Goal: Task Accomplishment & Management: Use online tool/utility

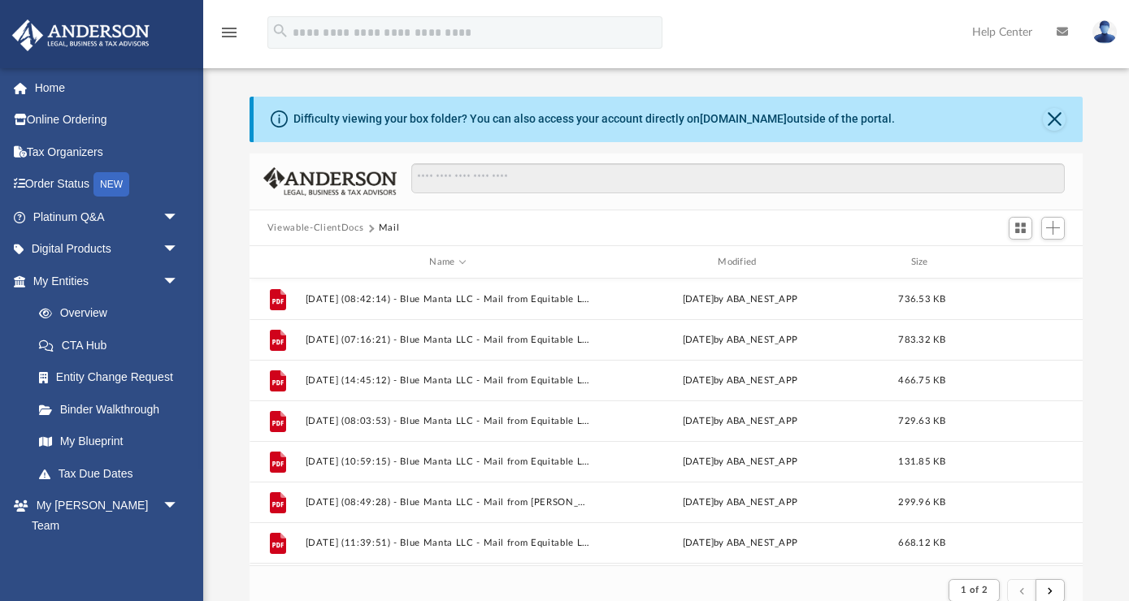
scroll to position [319, 833]
click at [65, 253] on link "Digital Products arrow_drop_down" at bounding box center [107, 249] width 192 height 33
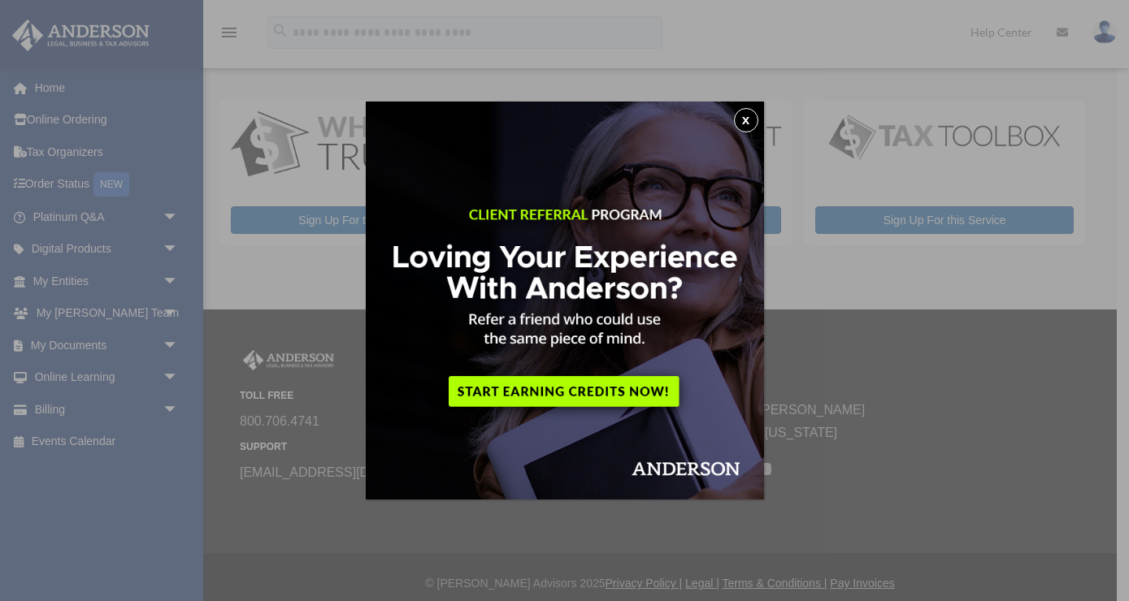
click at [752, 122] on button "x" at bounding box center [746, 120] width 24 height 24
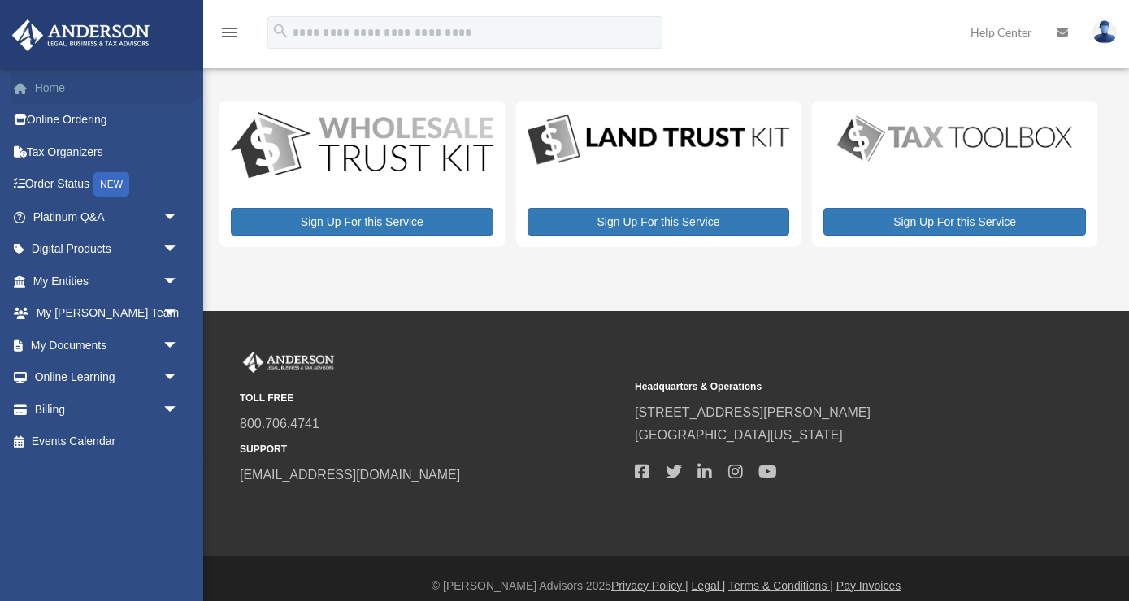
click at [51, 82] on link "Home" at bounding box center [107, 88] width 192 height 33
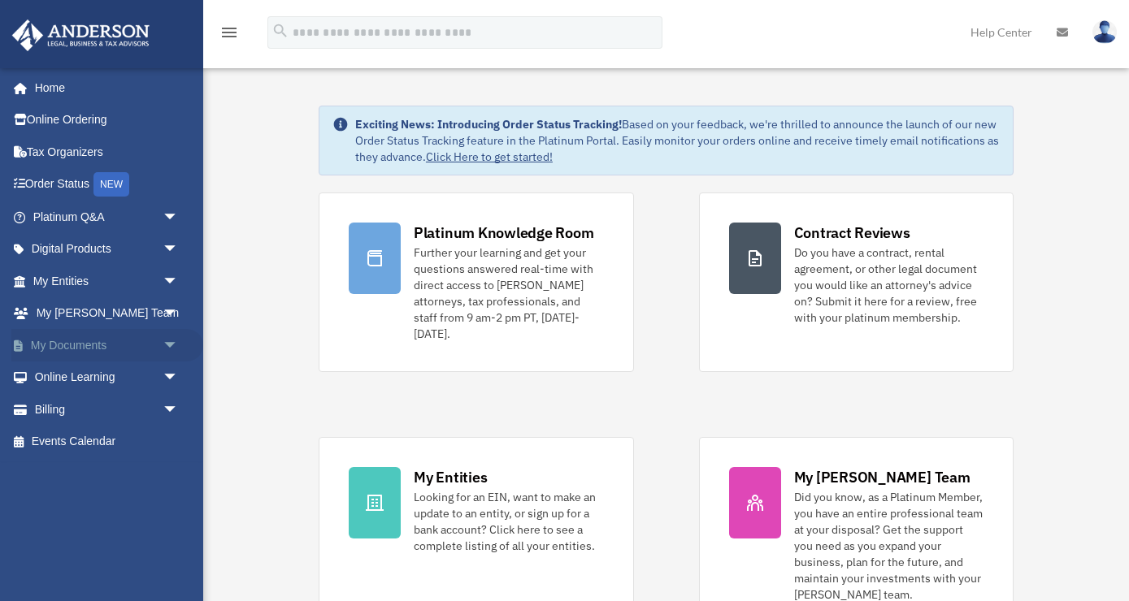
click at [174, 345] on span "arrow_drop_down" at bounding box center [179, 345] width 33 height 33
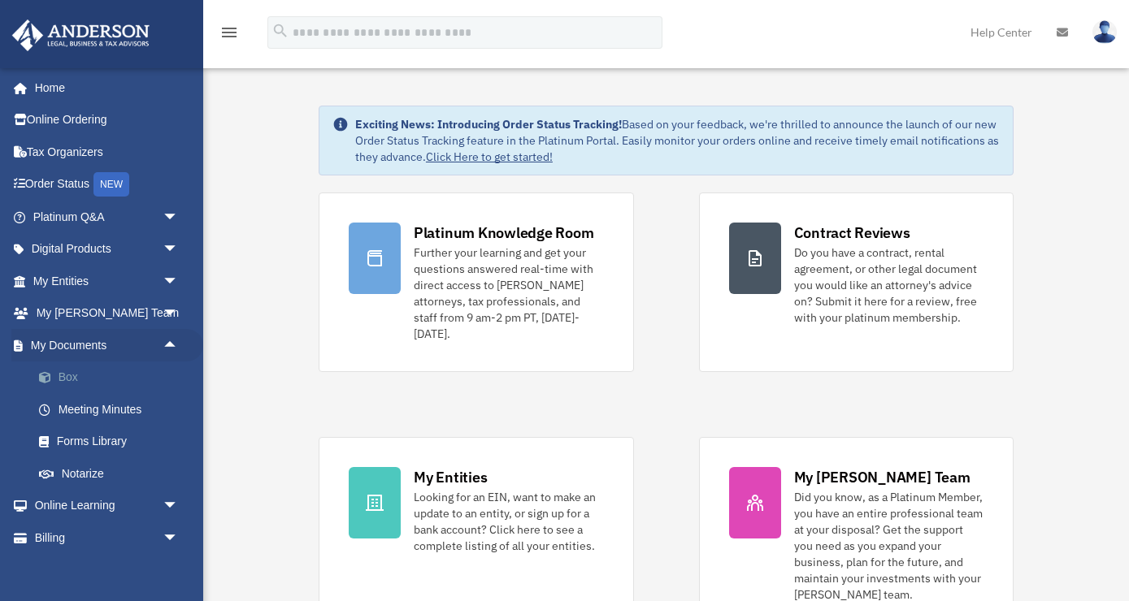
click at [66, 375] on link "Box" at bounding box center [113, 378] width 180 height 33
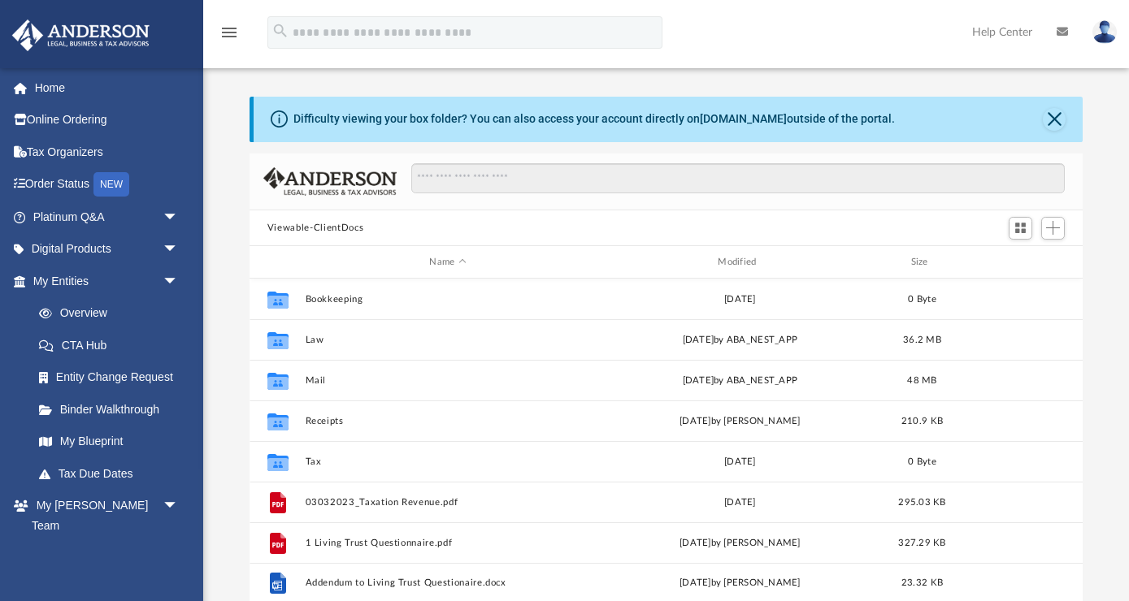
scroll to position [369, 833]
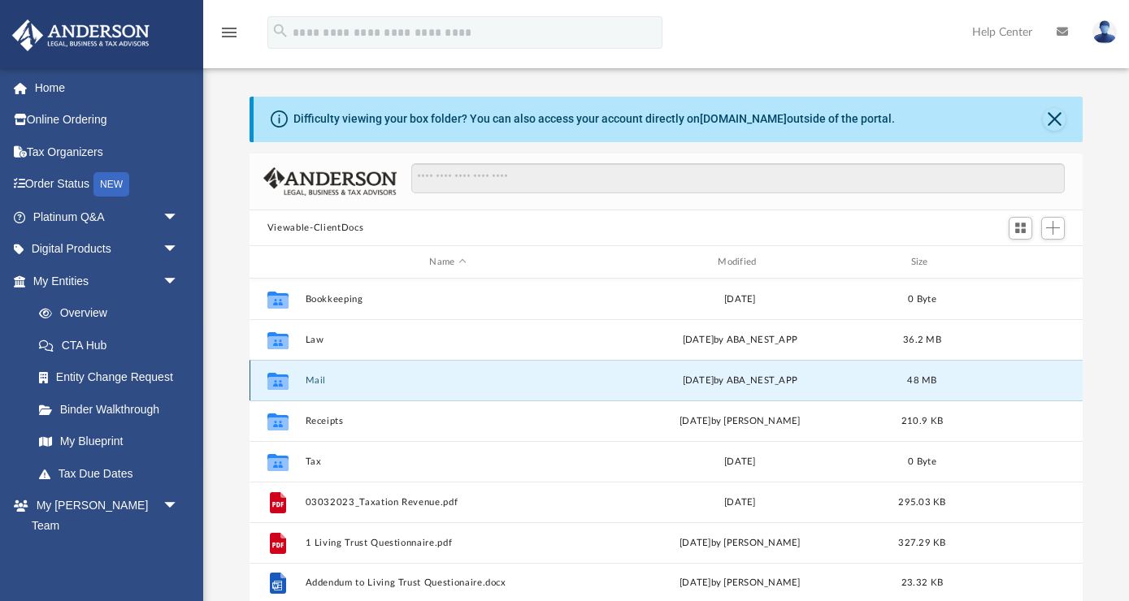
click at [398, 379] on button "Mail" at bounding box center [447, 380] width 285 height 11
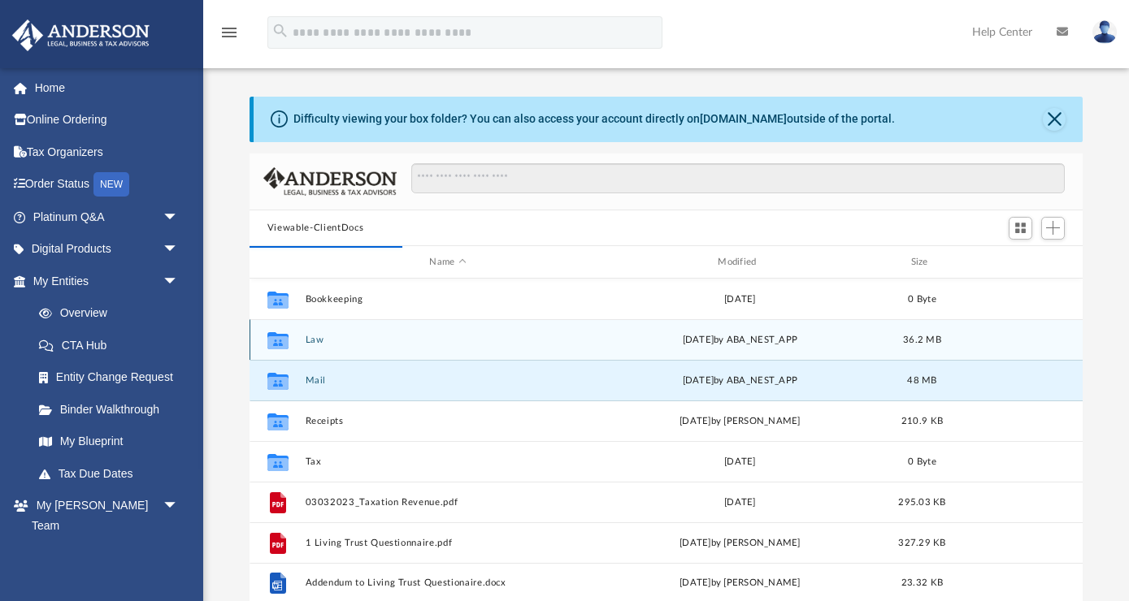
click at [397, 327] on div "Collaborated Folder Law Fri Jan 17 2025 by ABA_NEST_APP 36.2 MB" at bounding box center [665, 339] width 833 height 41
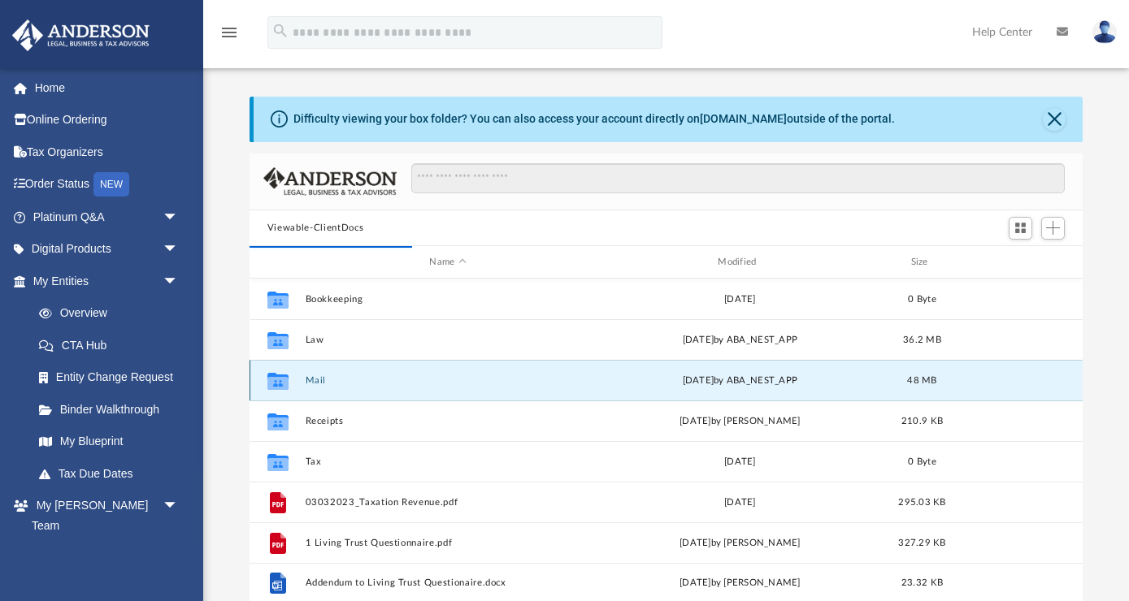
click at [397, 379] on button "Mail" at bounding box center [447, 380] width 285 height 11
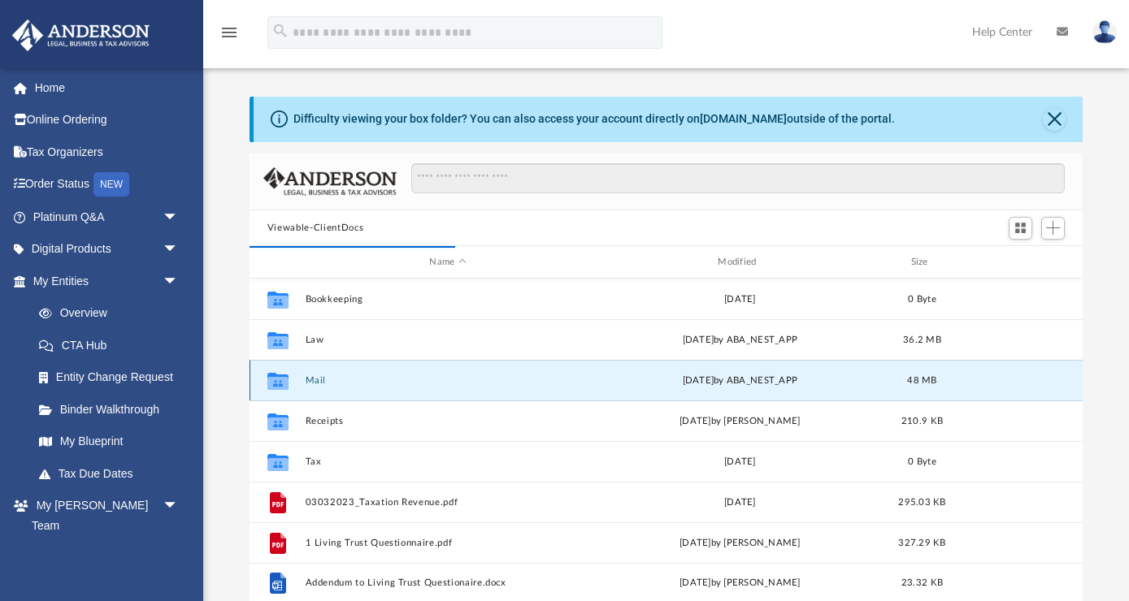
click at [397, 379] on button "Mail" at bounding box center [447, 380] width 285 height 11
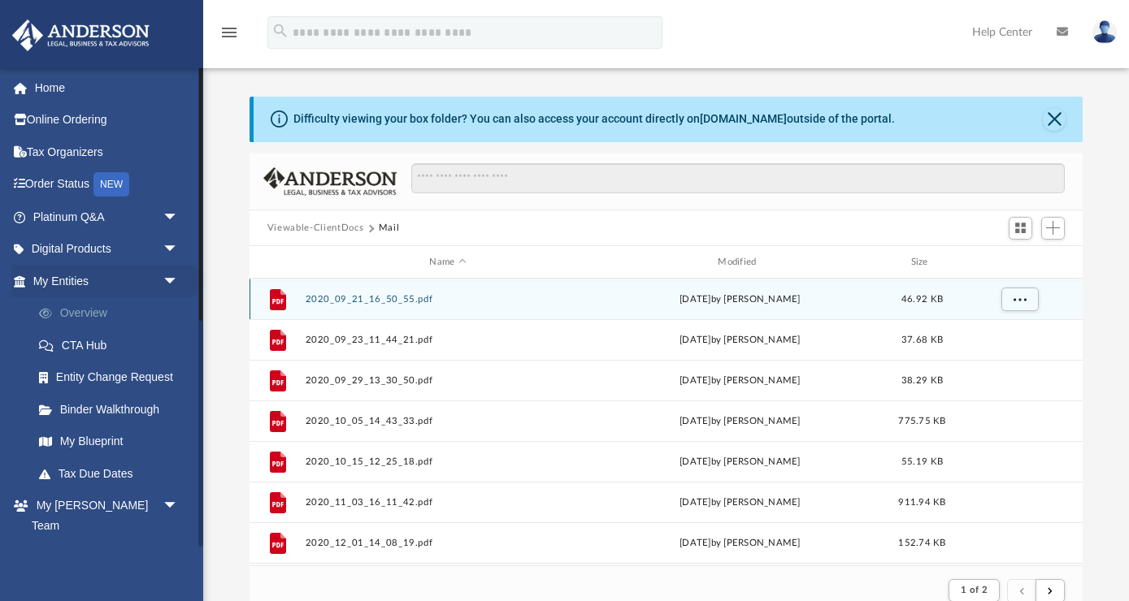
scroll to position [1, 1]
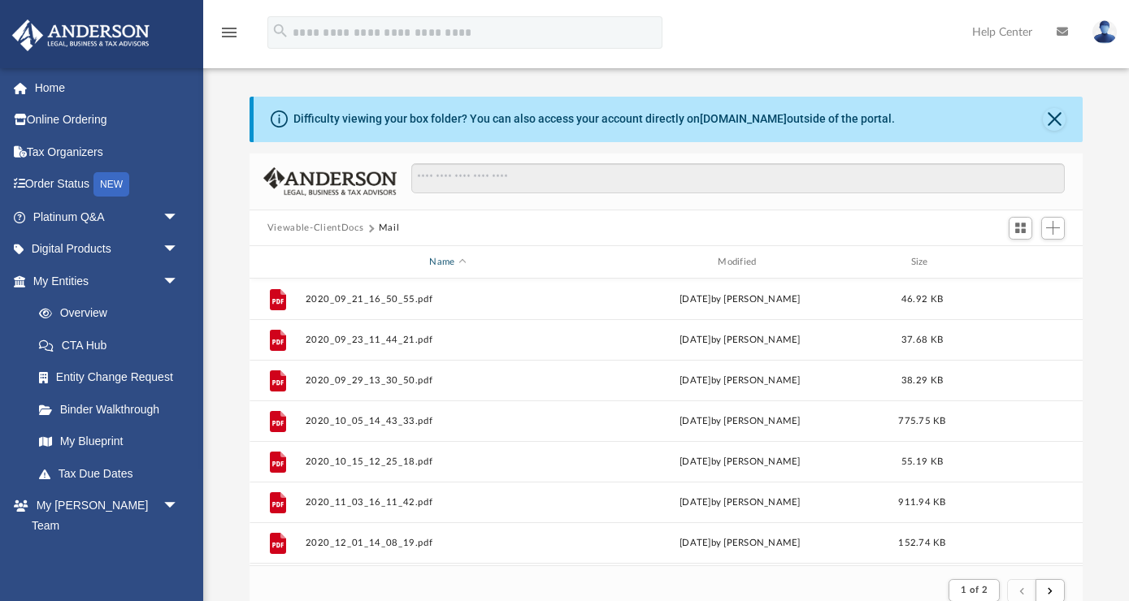
click at [446, 263] on div "Name" at bounding box center [446, 262] width 285 height 15
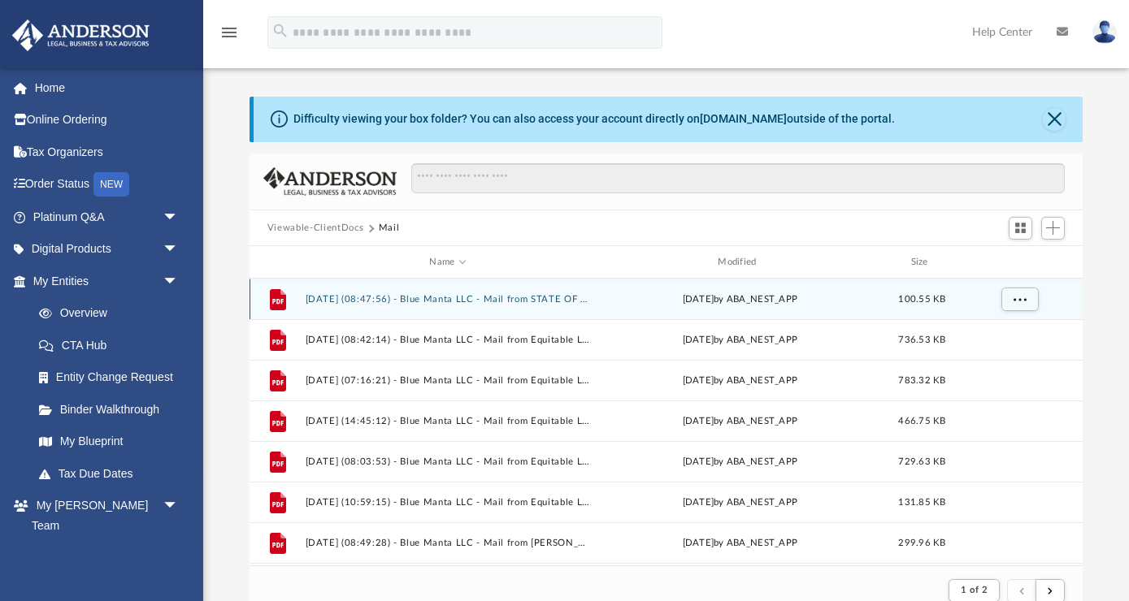
click at [535, 295] on button "2025.08.12 (08:47:56) - Blue Manta LLC - Mail from STATE OF CALIFORNIA FRANCHIS…" at bounding box center [447, 299] width 285 height 11
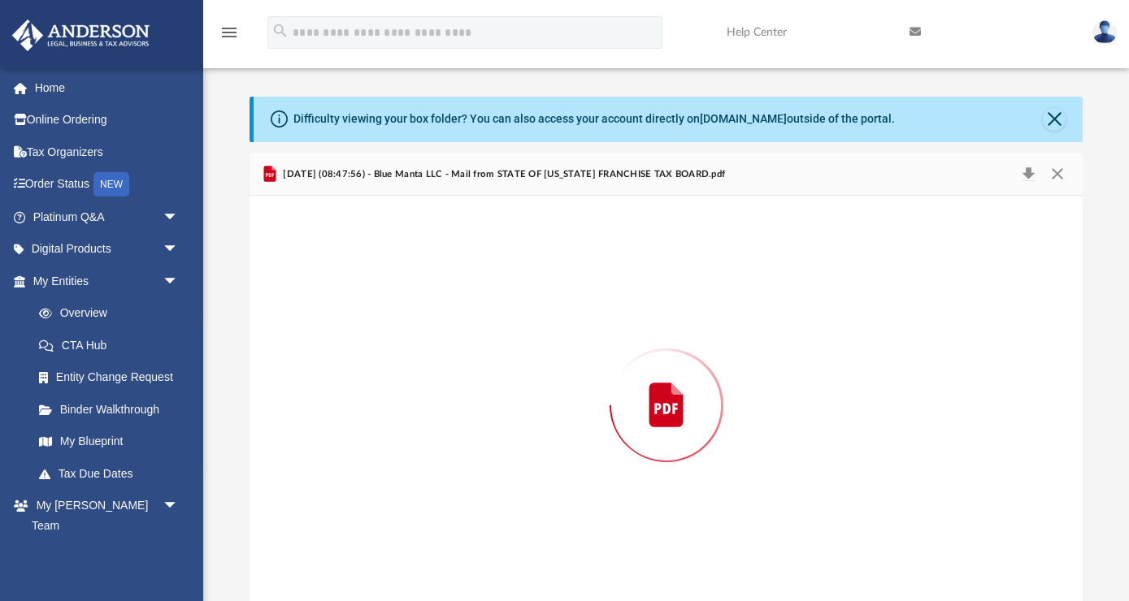
click at [535, 295] on div "Preview" at bounding box center [665, 405] width 833 height 419
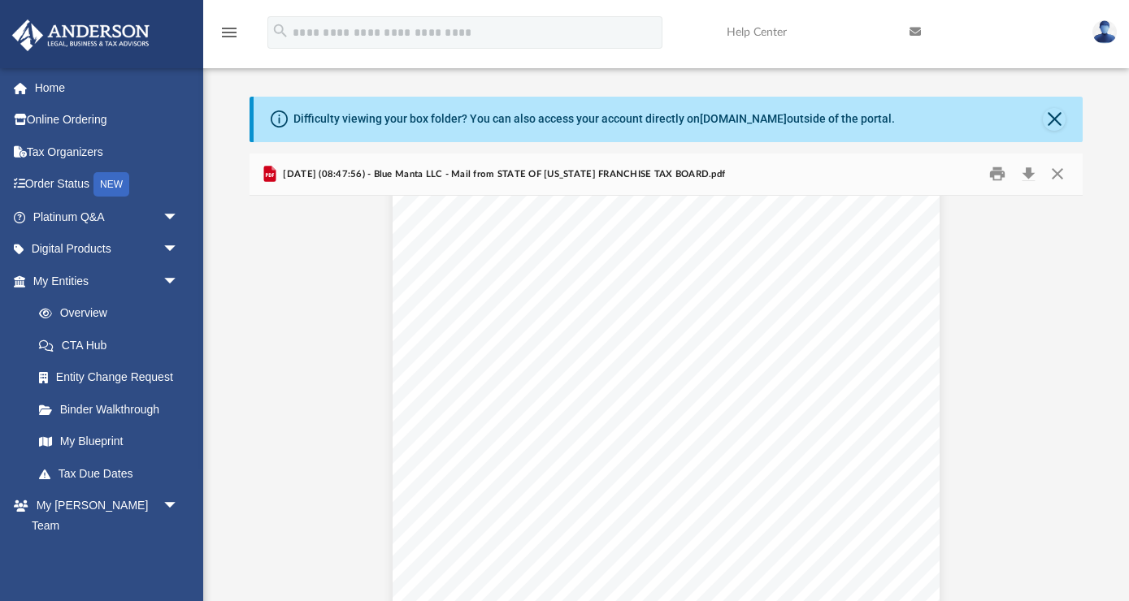
scroll to position [188, 0]
click at [995, 176] on button "Print" at bounding box center [998, 174] width 33 height 25
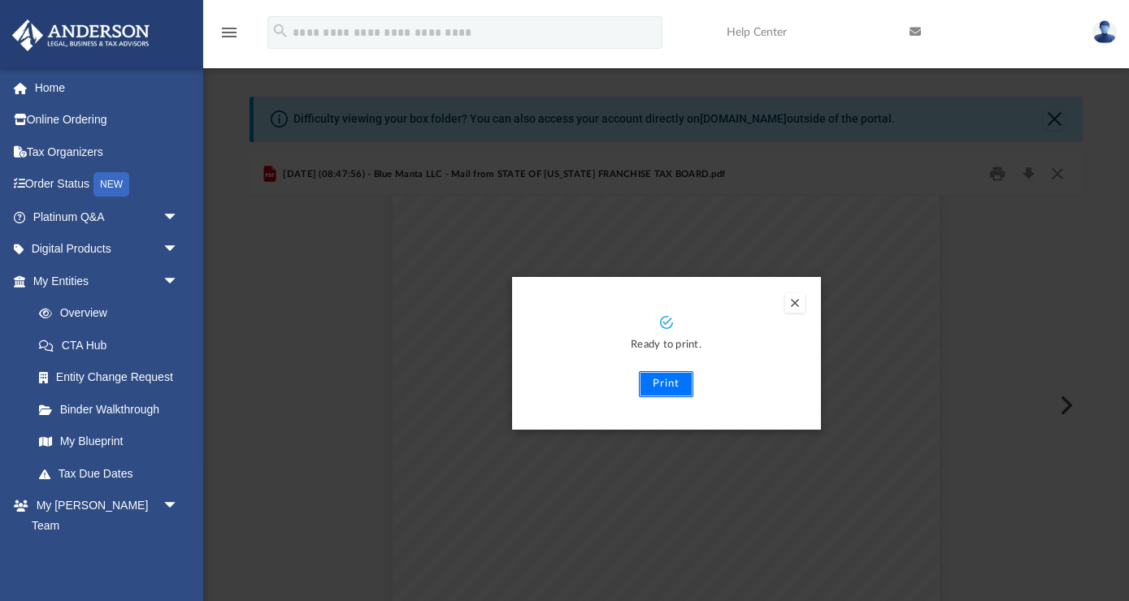
click at [660, 384] on button "Print" at bounding box center [666, 384] width 54 height 26
